Goal: Use online tool/utility: Use online tool/utility

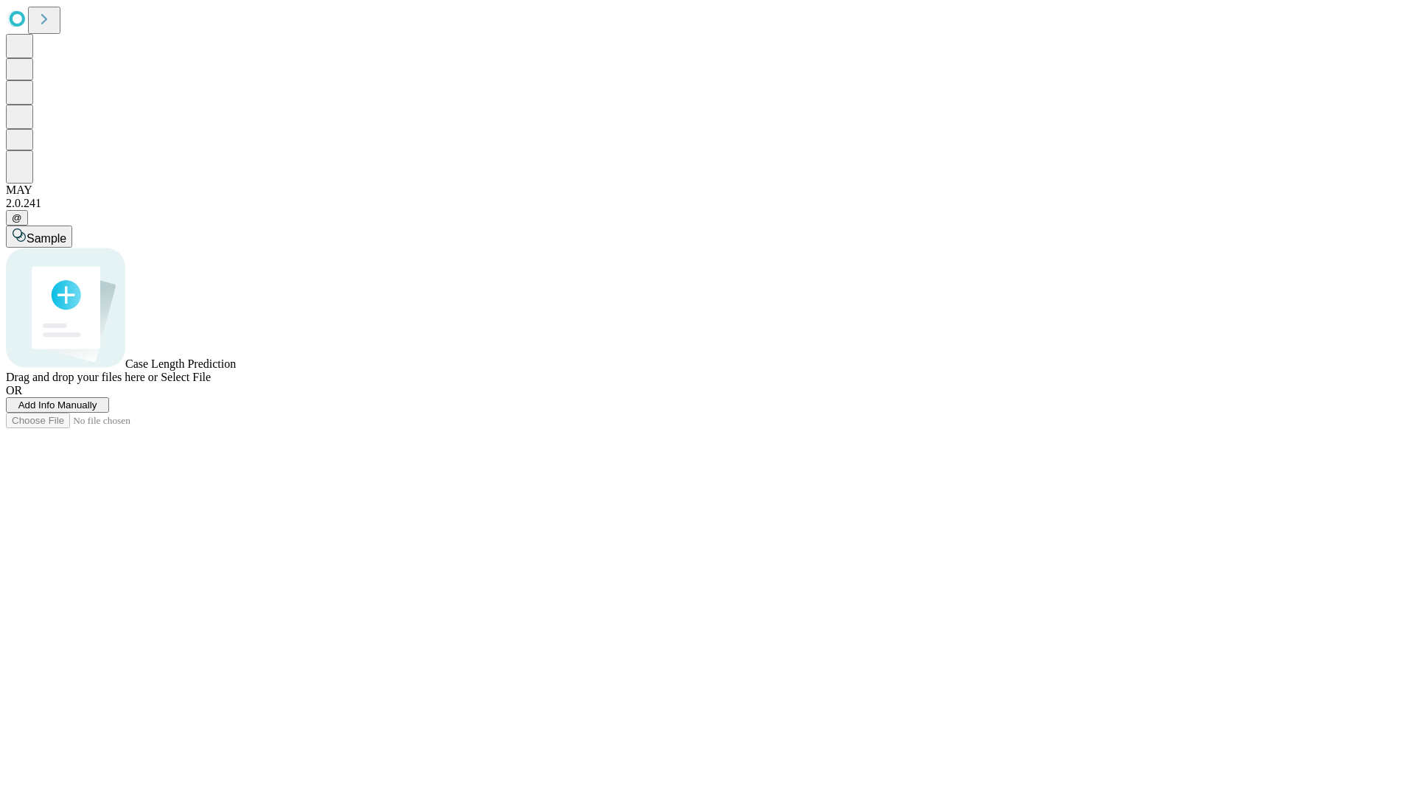
click at [211, 383] on span "Select File" at bounding box center [186, 377] width 50 height 13
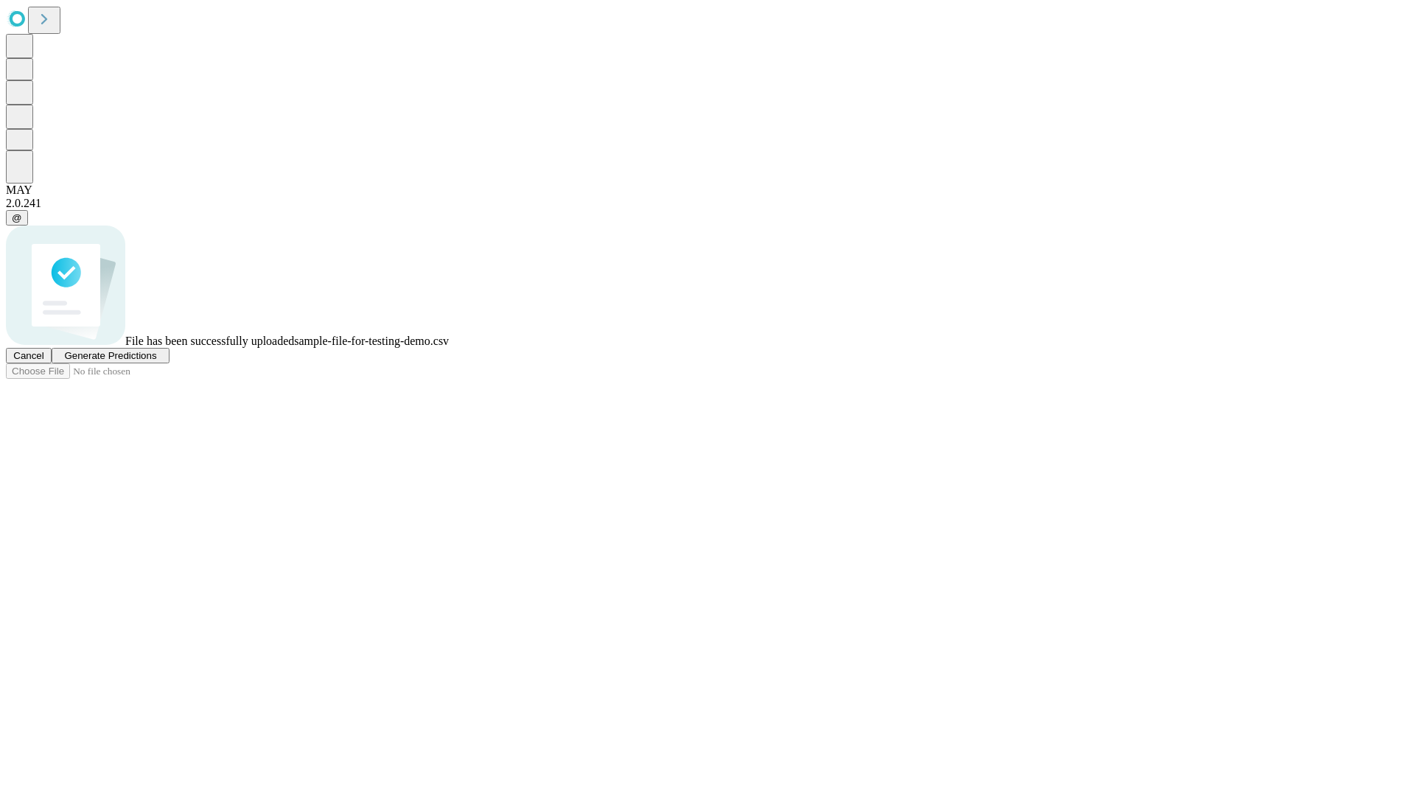
click at [156, 361] on span "Generate Predictions" at bounding box center [110, 355] width 92 height 11
